Goal: Check status: Check status

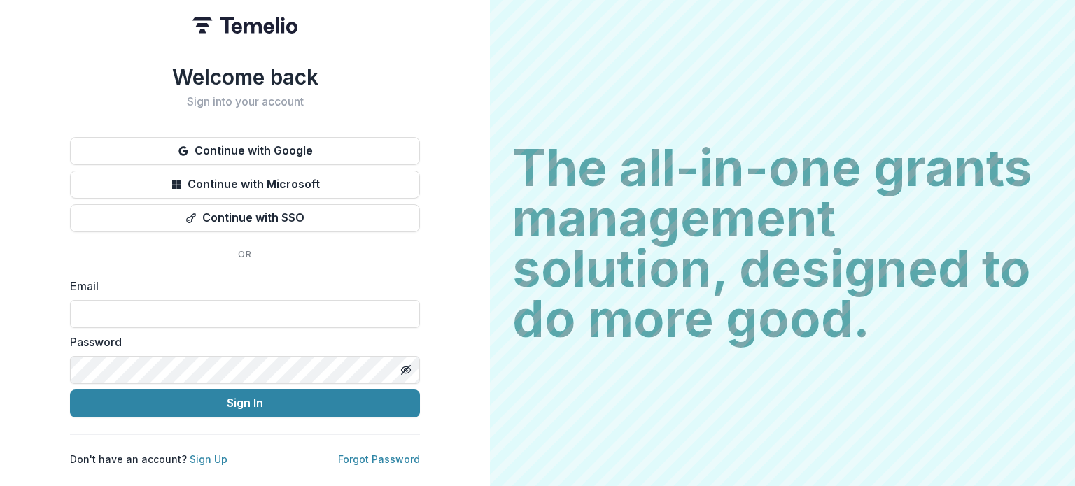
click at [188, 346] on div "Password" at bounding box center [245, 359] width 350 height 50
type input "**********"
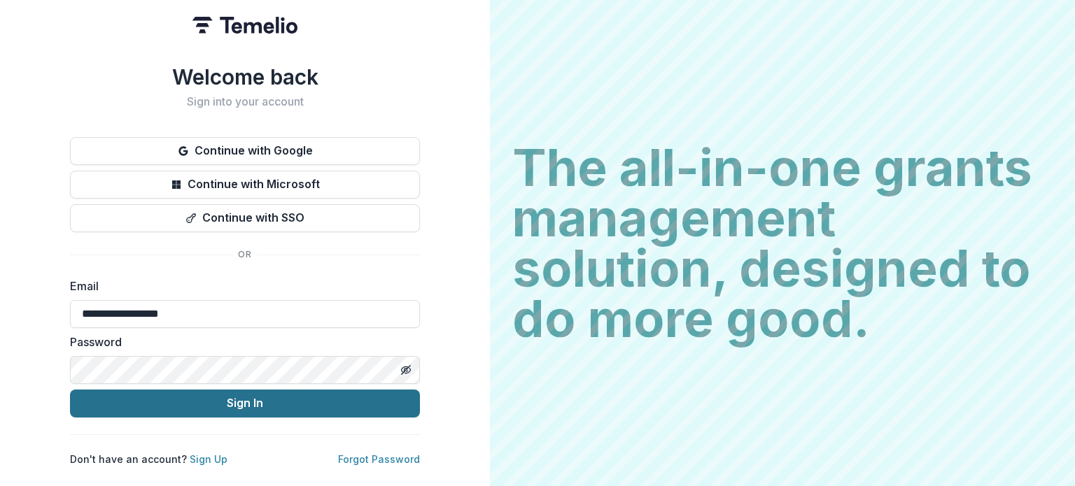
click at [179, 398] on button "Sign In" at bounding box center [245, 404] width 350 height 28
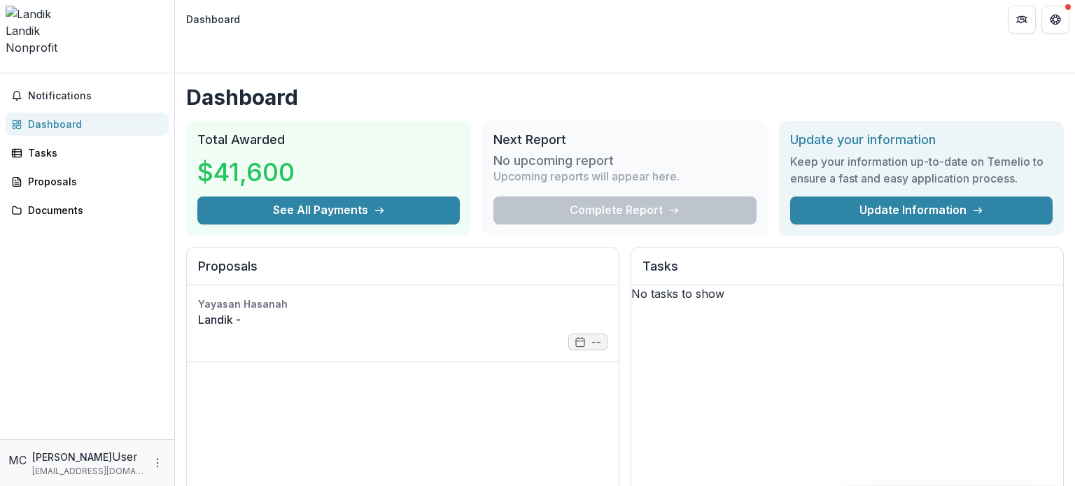
drag, startPoint x: 566, startPoint y: 397, endPoint x: 350, endPoint y: 416, distance: 217.1
click at [350, 416] on div "Yayasan Hasanah Landik - --" at bounding box center [403, 391] width 432 height 210
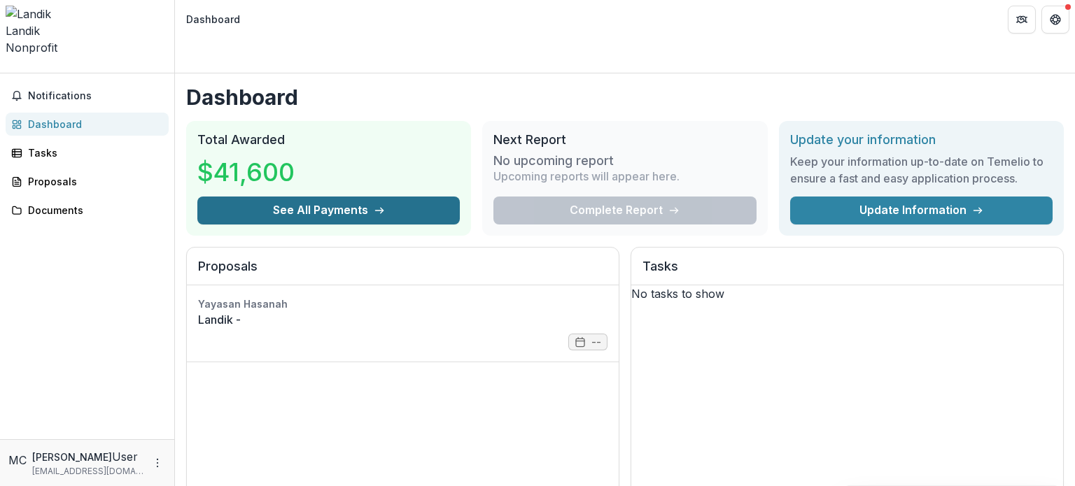
click at [267, 197] on button "See All Payments" at bounding box center [328, 211] width 262 height 28
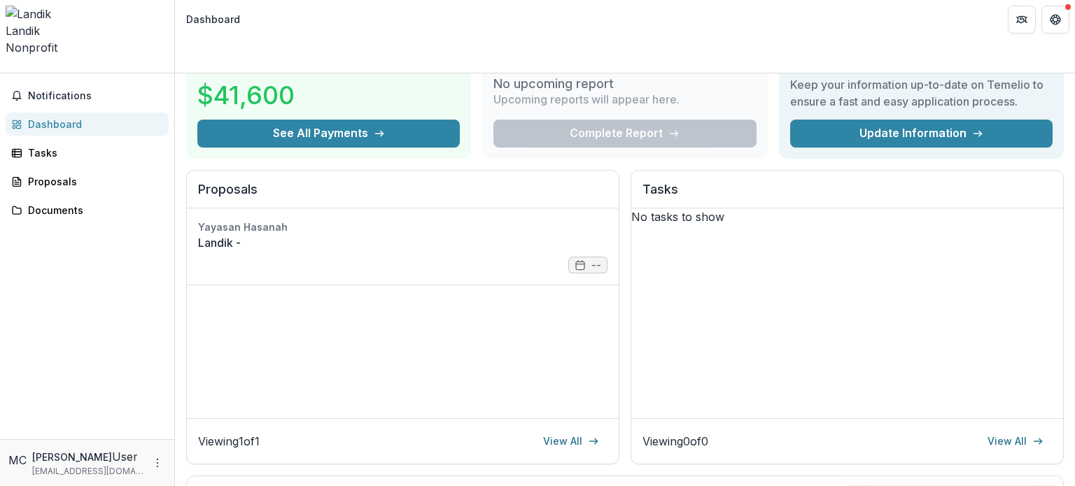
scroll to position [76, 0]
click at [577, 235] on link "Landik -" at bounding box center [402, 243] width 409 height 17
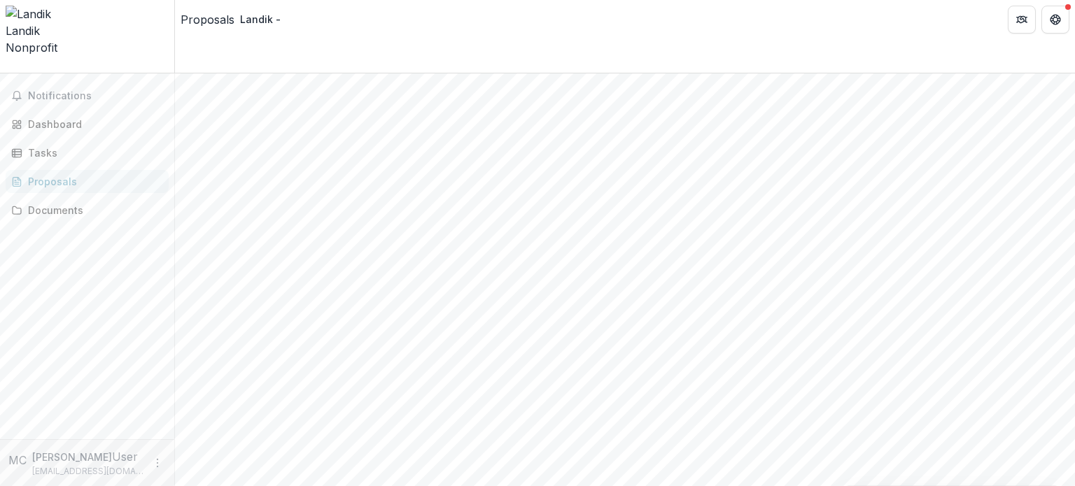
scroll to position [0, 0]
